Goal: Task Accomplishment & Management: Complete application form

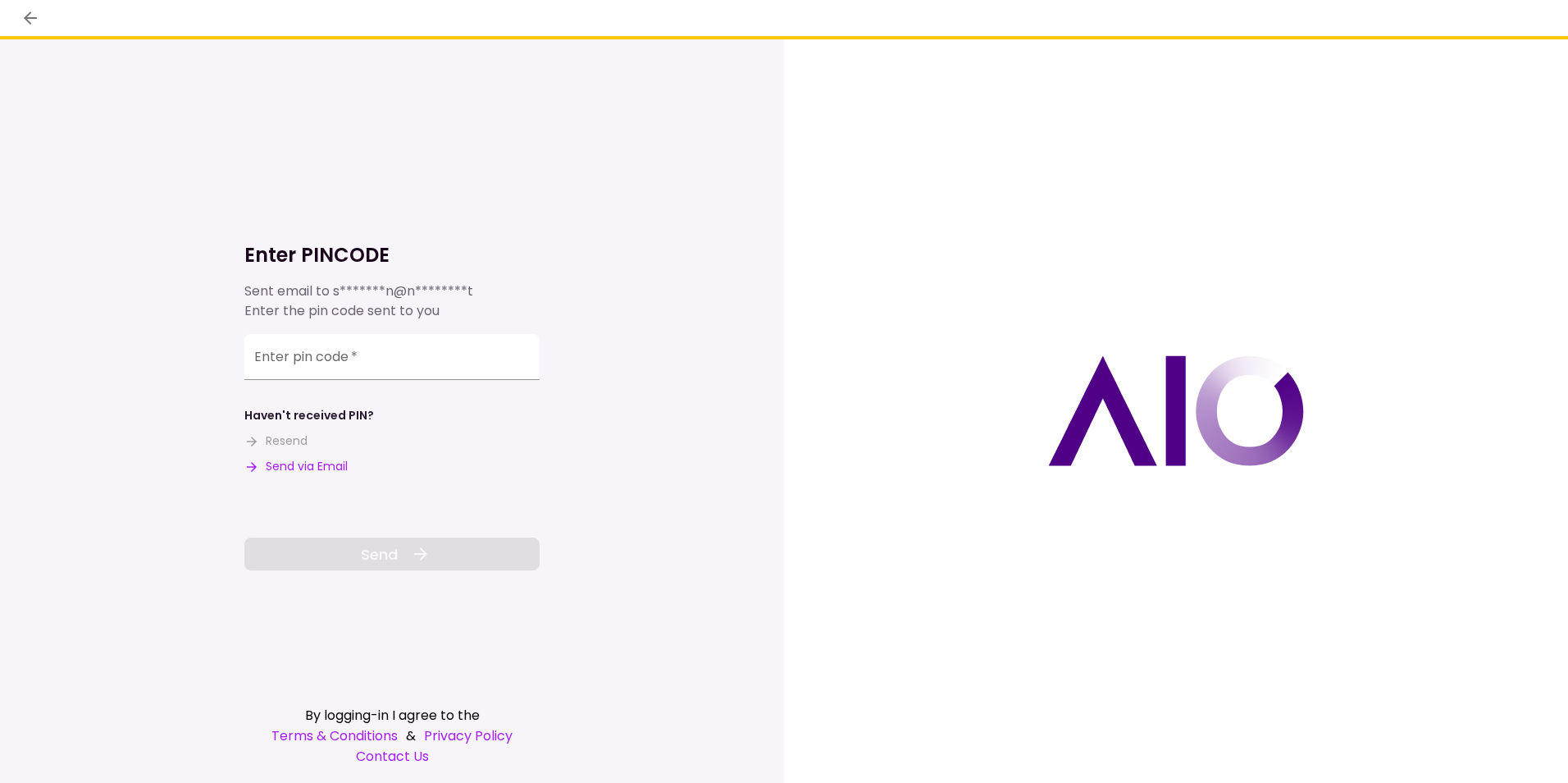
click at [304, 463] on button "Send via Email" at bounding box center [295, 467] width 103 height 17
click at [256, 354] on div "Enter pin code   *" at bounding box center [392, 356] width 295 height 46
drag, startPoint x: 256, startPoint y: 354, endPoint x: 521, endPoint y: 360, distance: 265.1
click at [521, 360] on input "Enter pin code   *" at bounding box center [392, 359] width 295 height 46
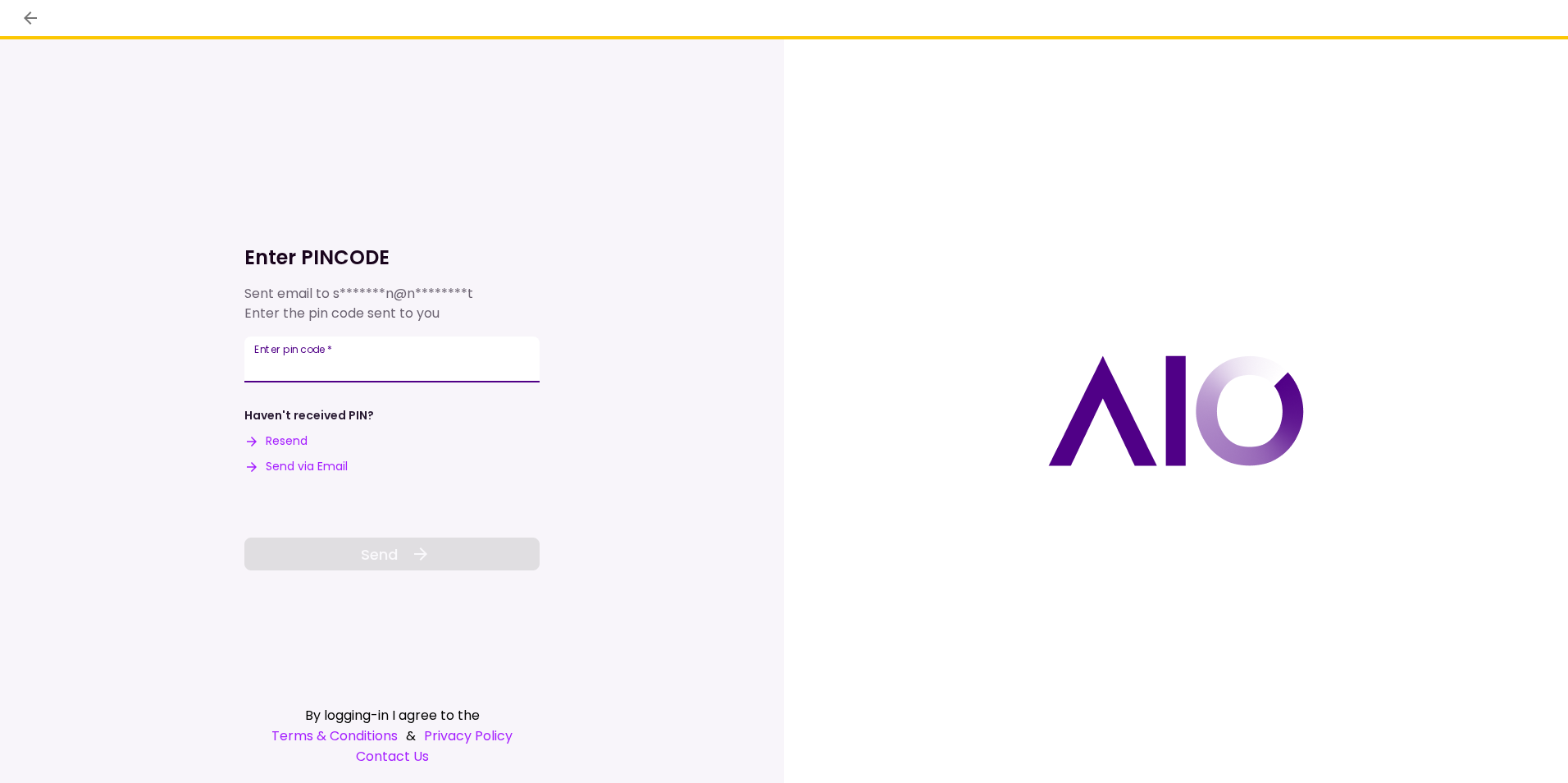
paste input "******"
type input "******"
click at [403, 551] on button "Send" at bounding box center [392, 554] width 295 height 33
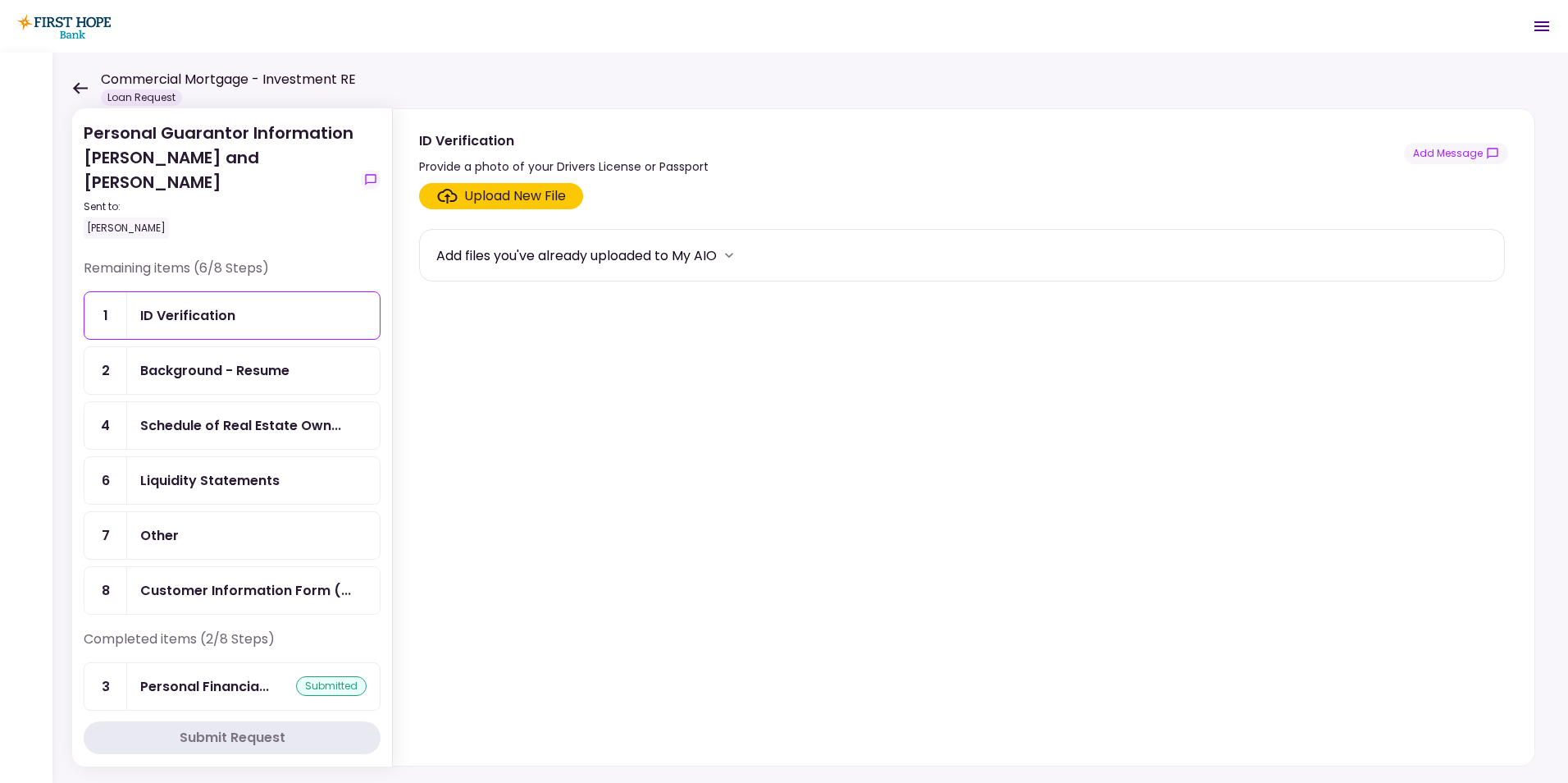
click at [76, 84] on icon at bounding box center [80, 87] width 15 height 11
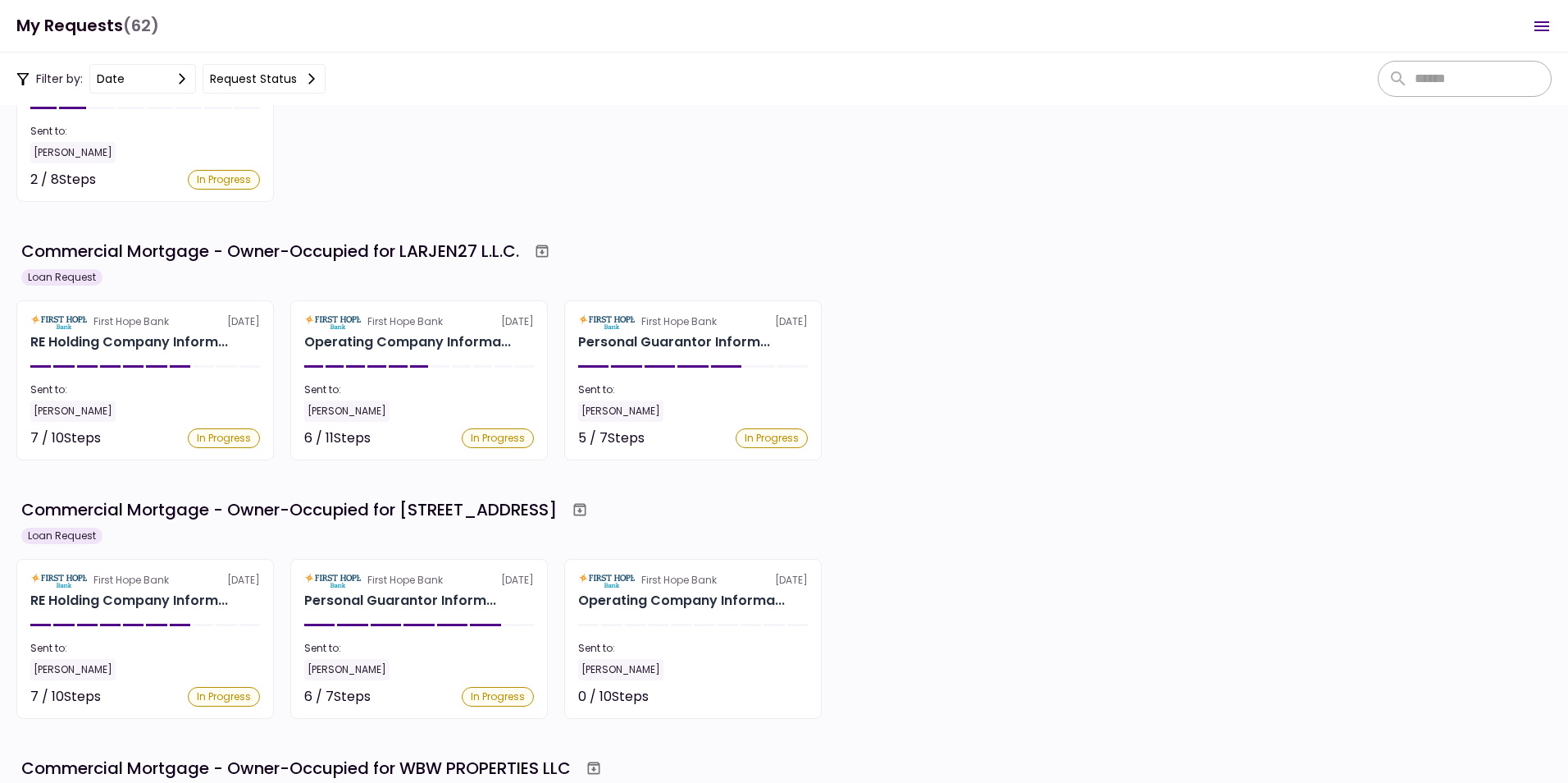
scroll to position [492, 0]
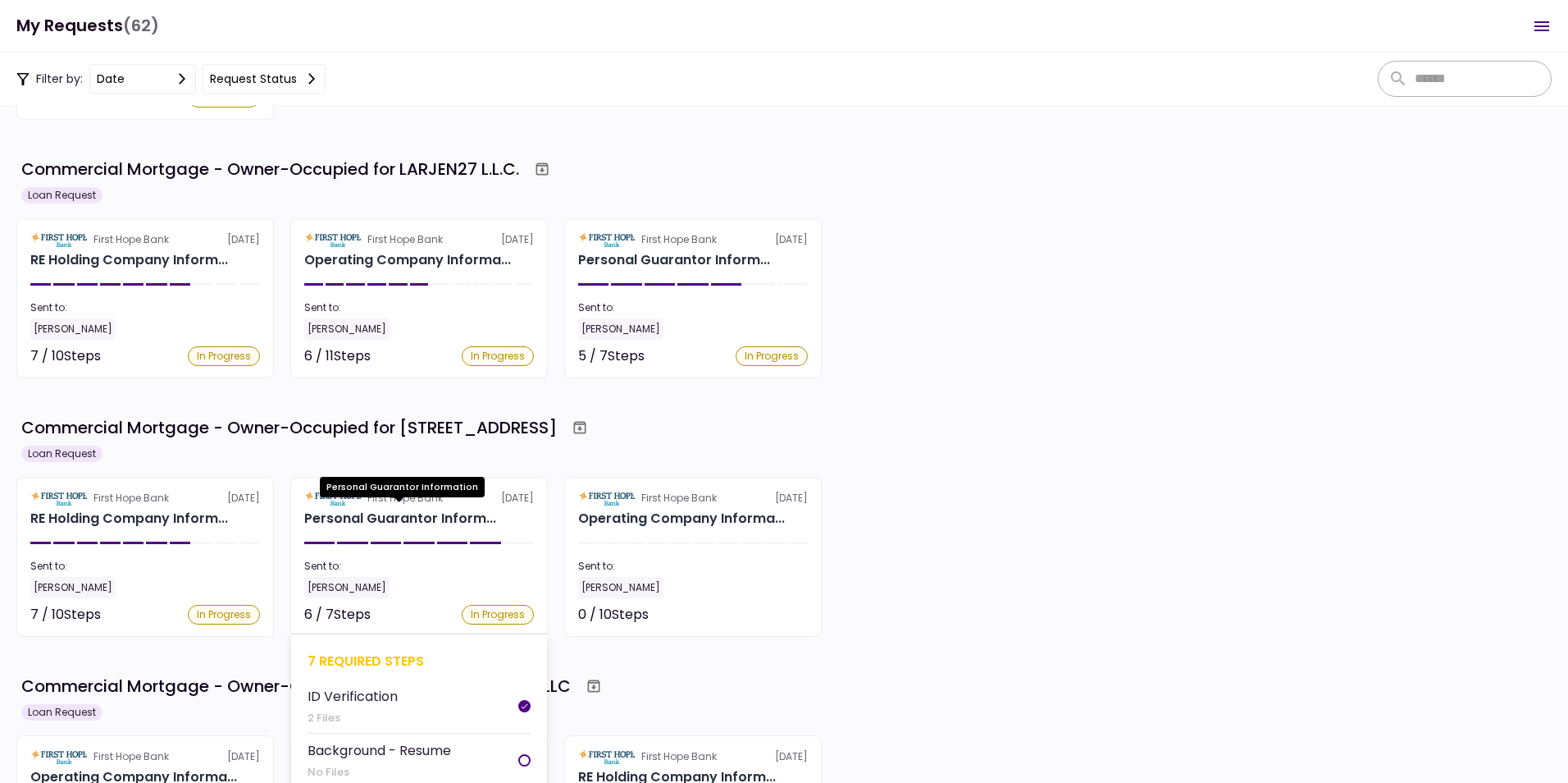
click at [374, 511] on div "Personal Guarantor Inform..." at bounding box center [400, 518] width 192 height 20
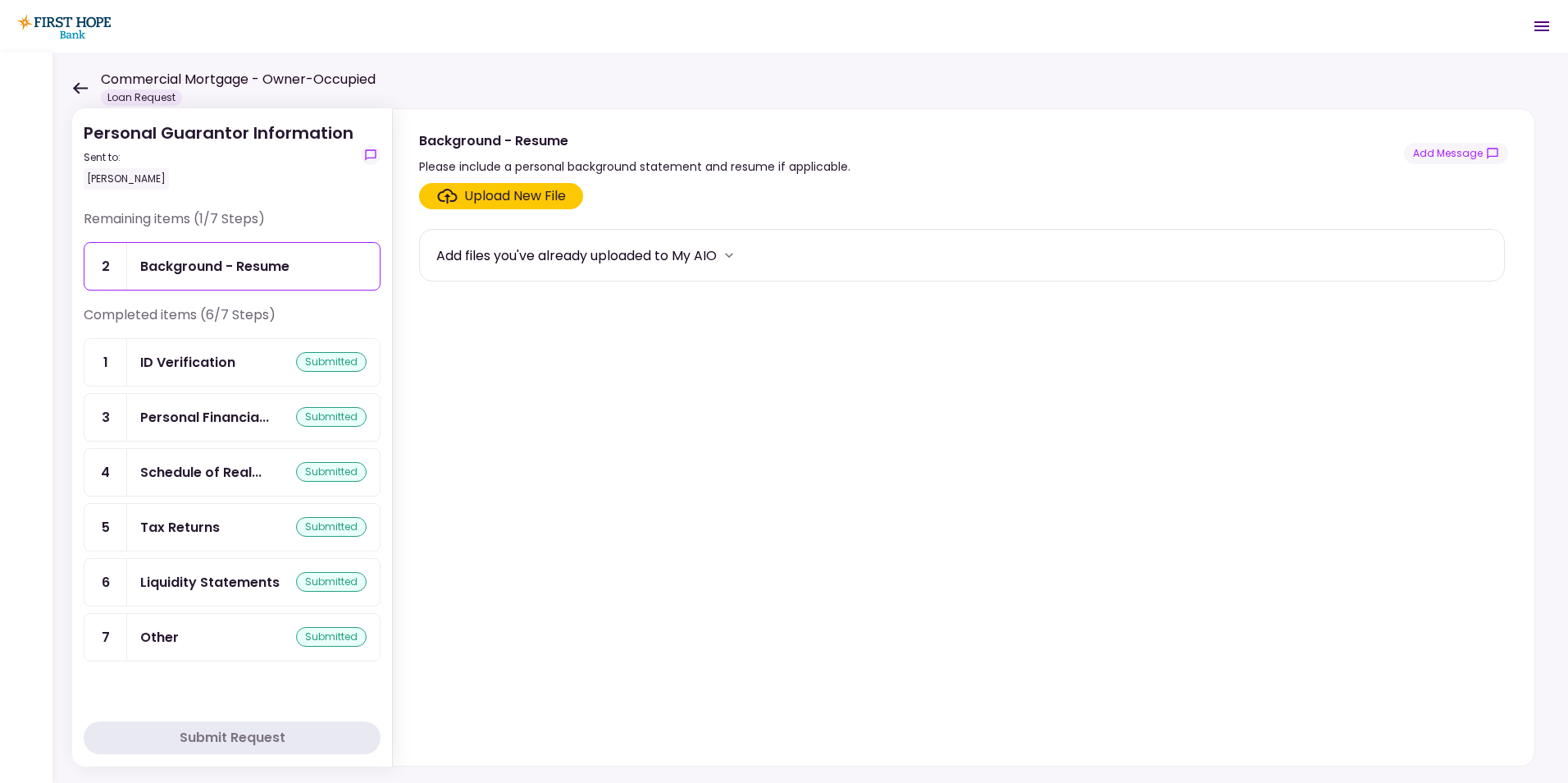
click at [209, 576] on div "Liquidity Statements" at bounding box center [209, 582] width 140 height 21
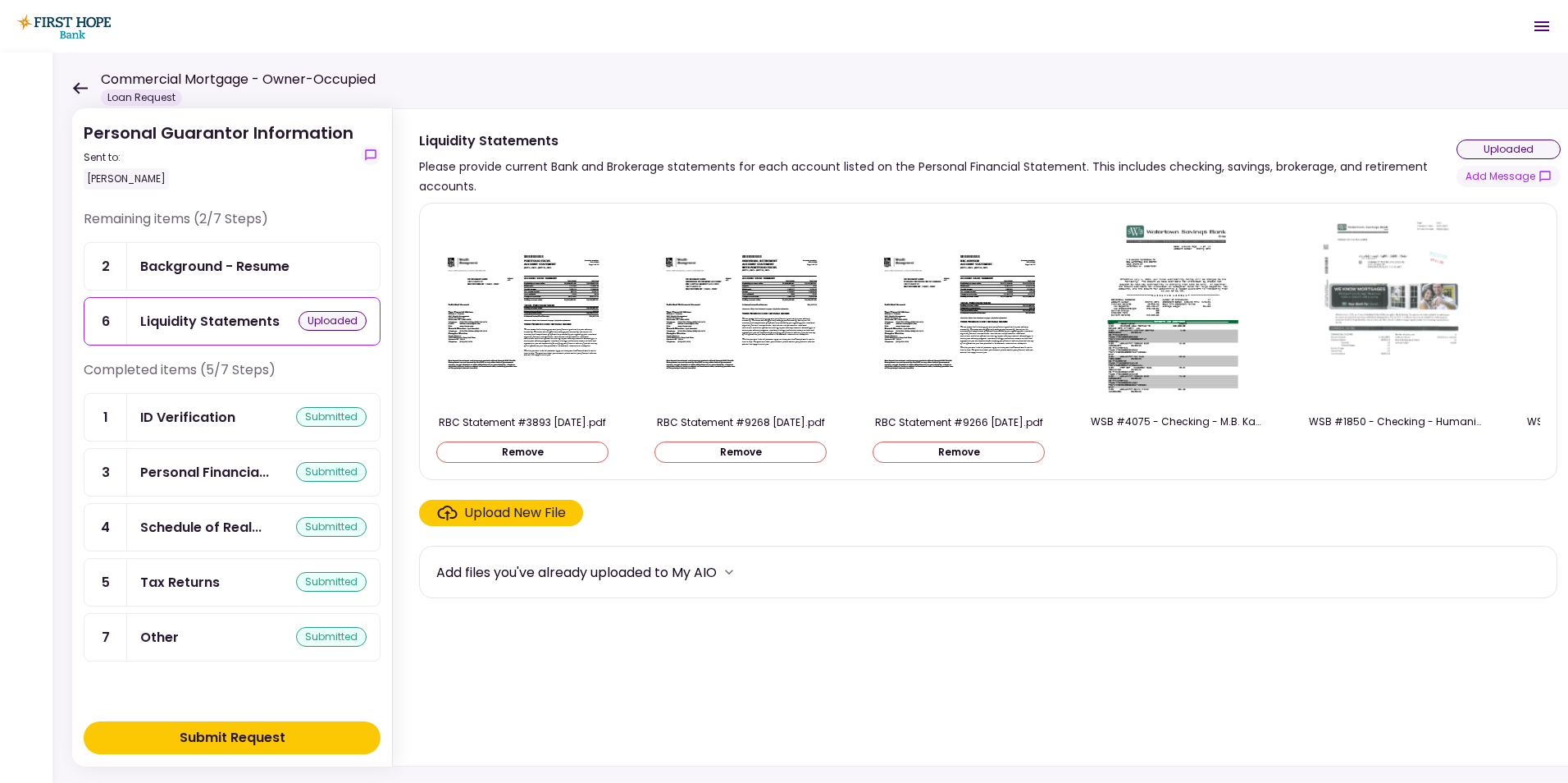
click at [231, 733] on div "Submit Request" at bounding box center [233, 737] width 106 height 20
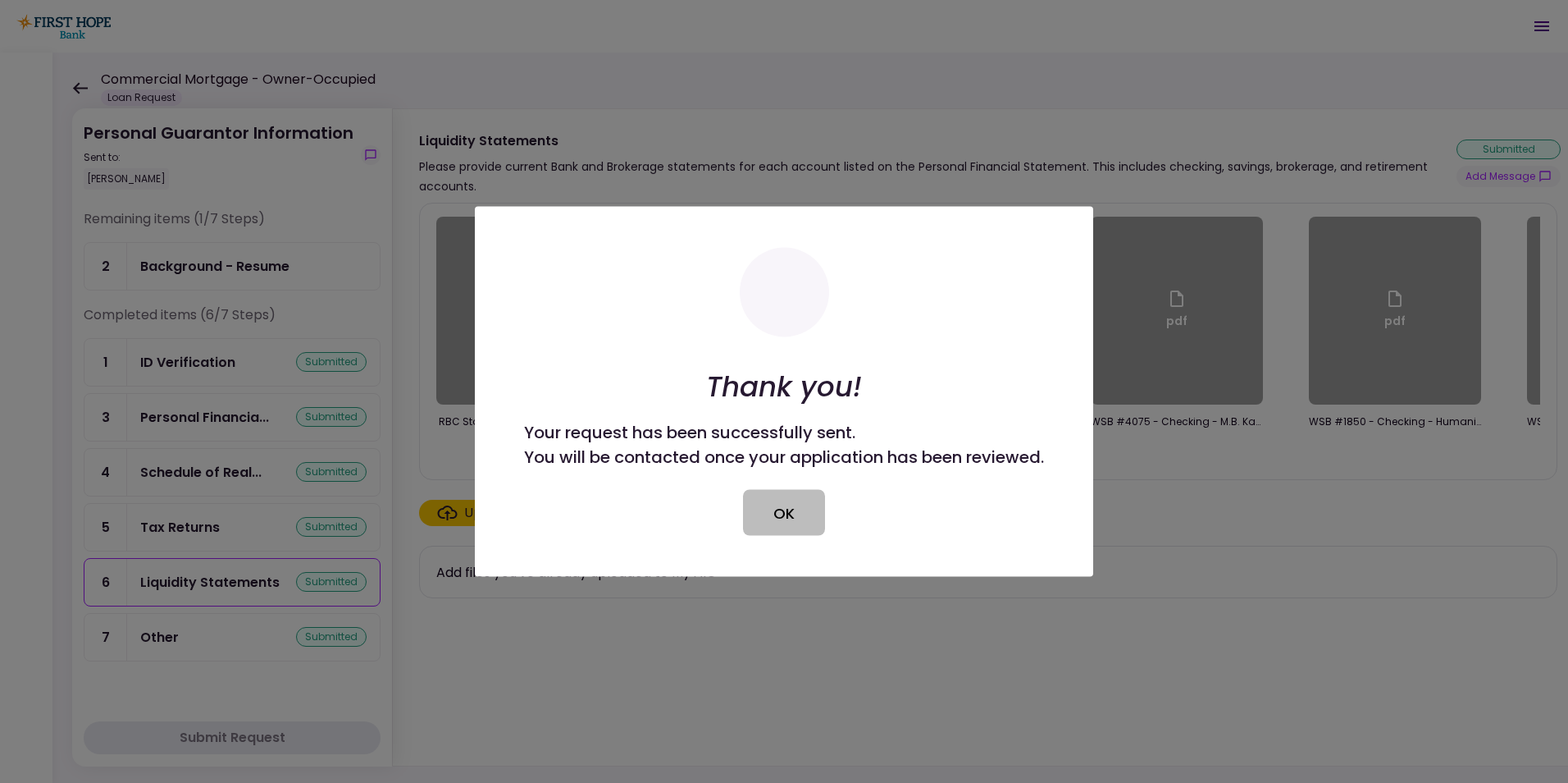
click at [777, 508] on button "OK" at bounding box center [784, 513] width 82 height 46
click at [777, 507] on div "Upload New File" at bounding box center [988, 513] width 1138 height 26
